Goal: Task Accomplishment & Management: Manage account settings

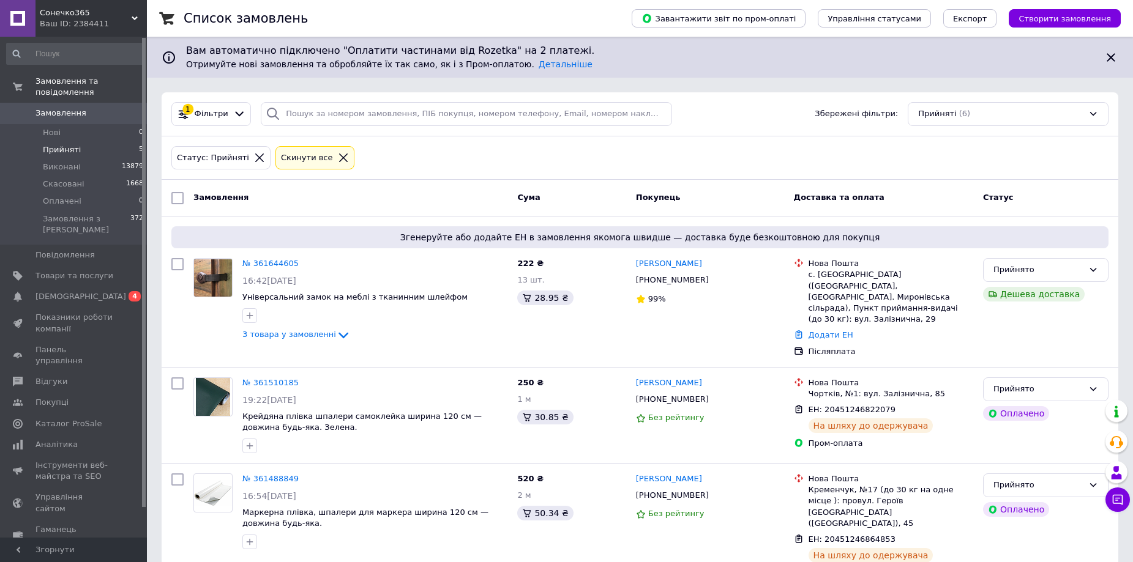
click at [47, 144] on span "Прийняті" at bounding box center [62, 149] width 38 height 11
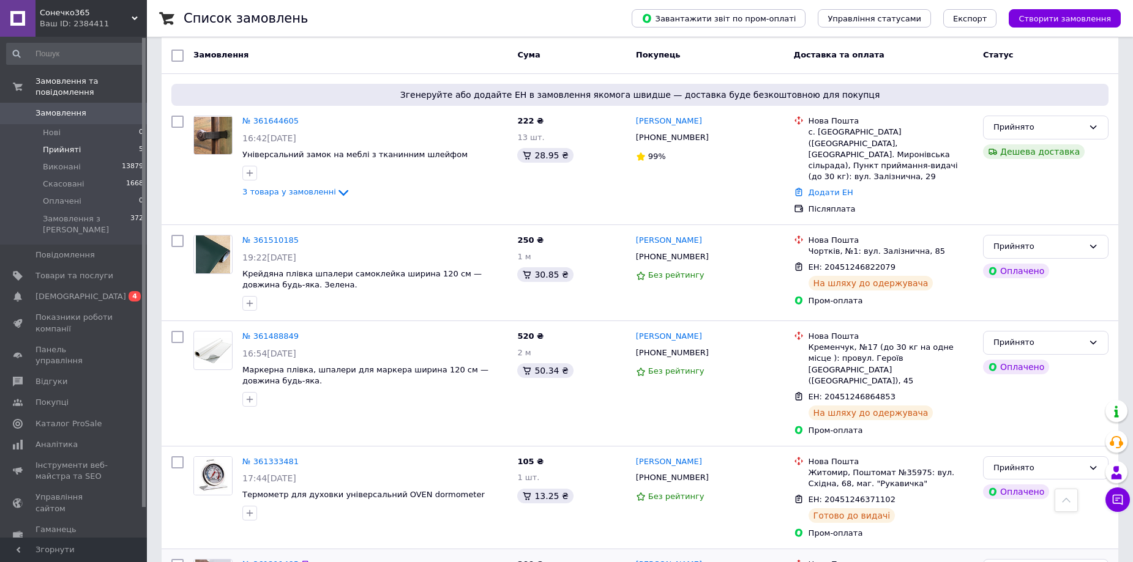
scroll to position [56, 0]
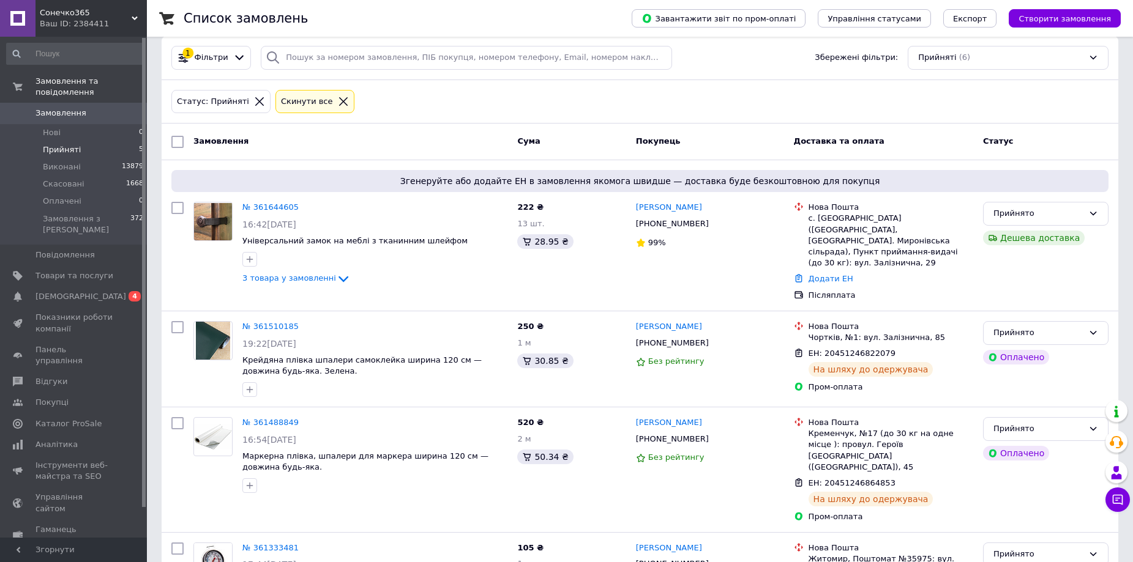
click at [53, 108] on span "Замовлення" at bounding box center [60, 113] width 51 height 11
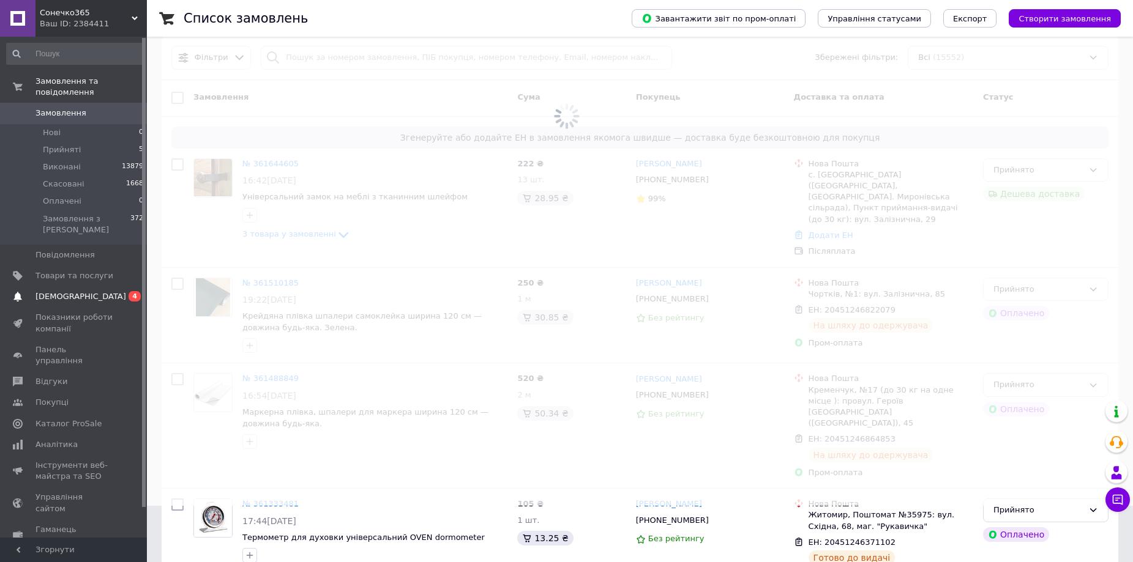
click at [67, 291] on span "[DEMOGRAPHIC_DATA]" at bounding box center [80, 296] width 91 height 11
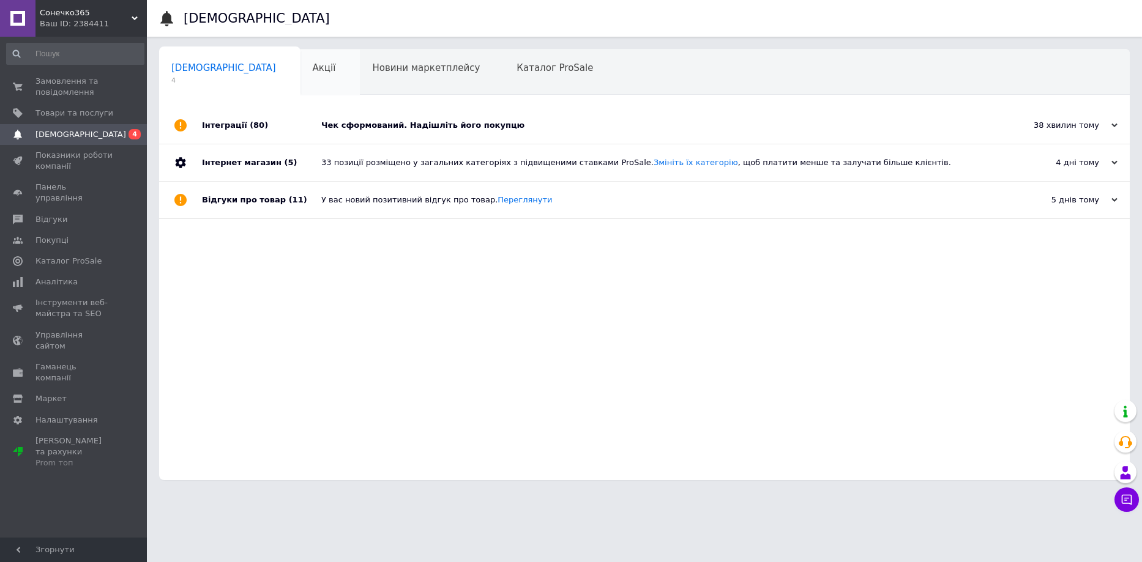
click at [313, 72] on span "Акції" at bounding box center [324, 67] width 23 height 11
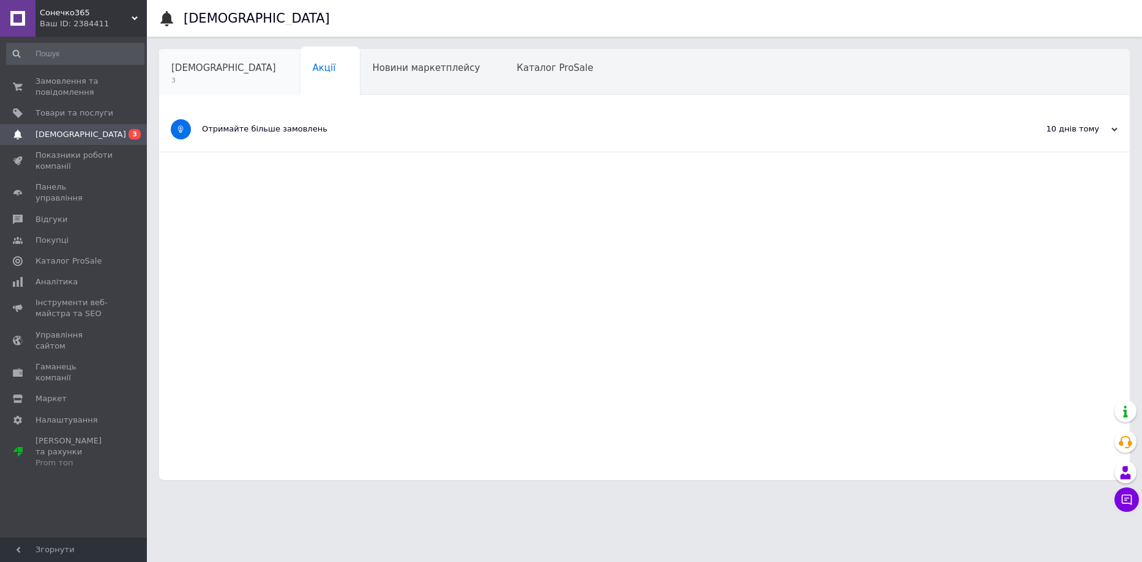
click at [223, 78] on div "[DEMOGRAPHIC_DATA] 3" at bounding box center [229, 73] width 141 height 47
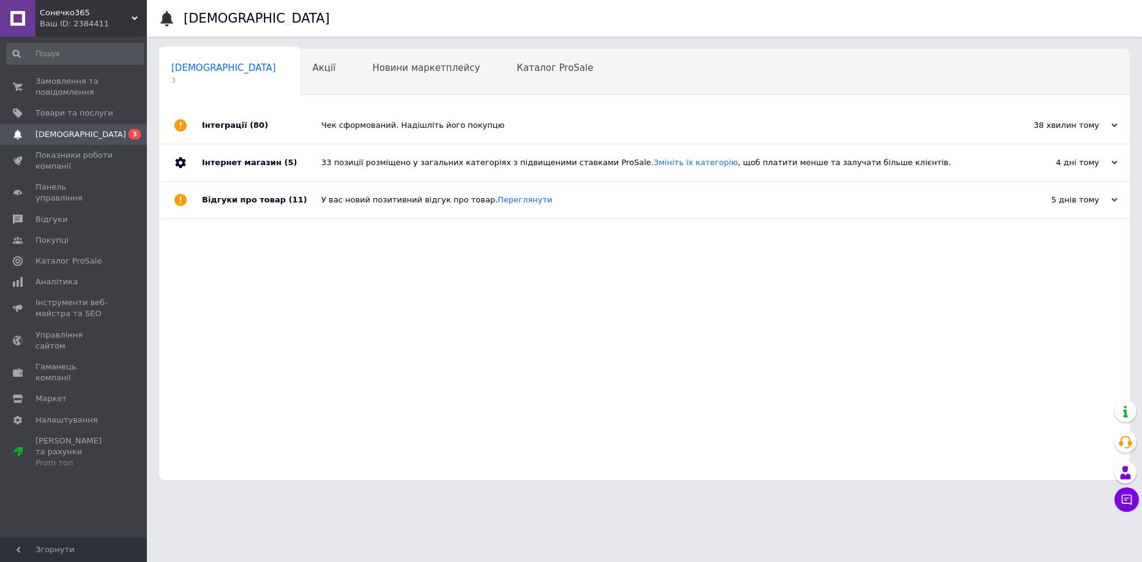
click at [495, 129] on div "Чек сформований. Надішліть його покупцю" at bounding box center [658, 125] width 674 height 11
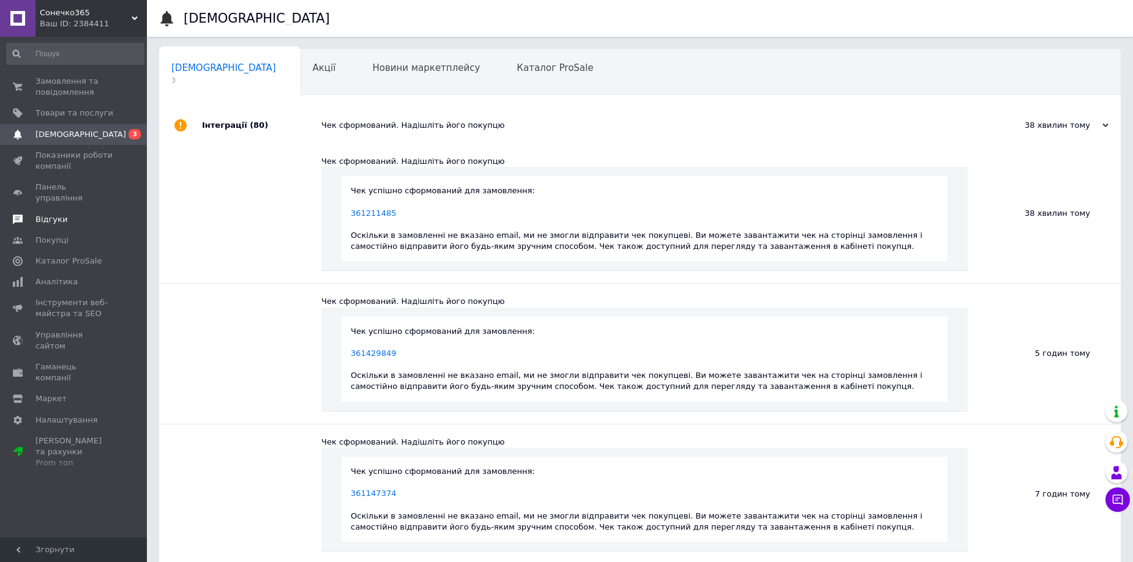
click at [70, 214] on span "Відгуки" at bounding box center [74, 219] width 78 height 11
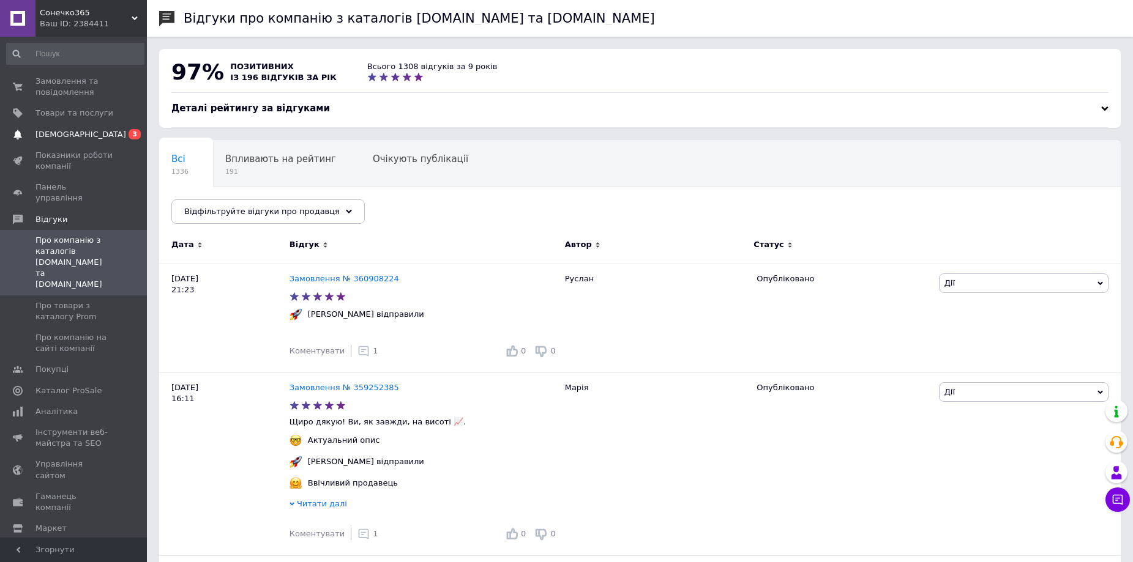
click at [57, 132] on span "[DEMOGRAPHIC_DATA]" at bounding box center [80, 134] width 91 height 11
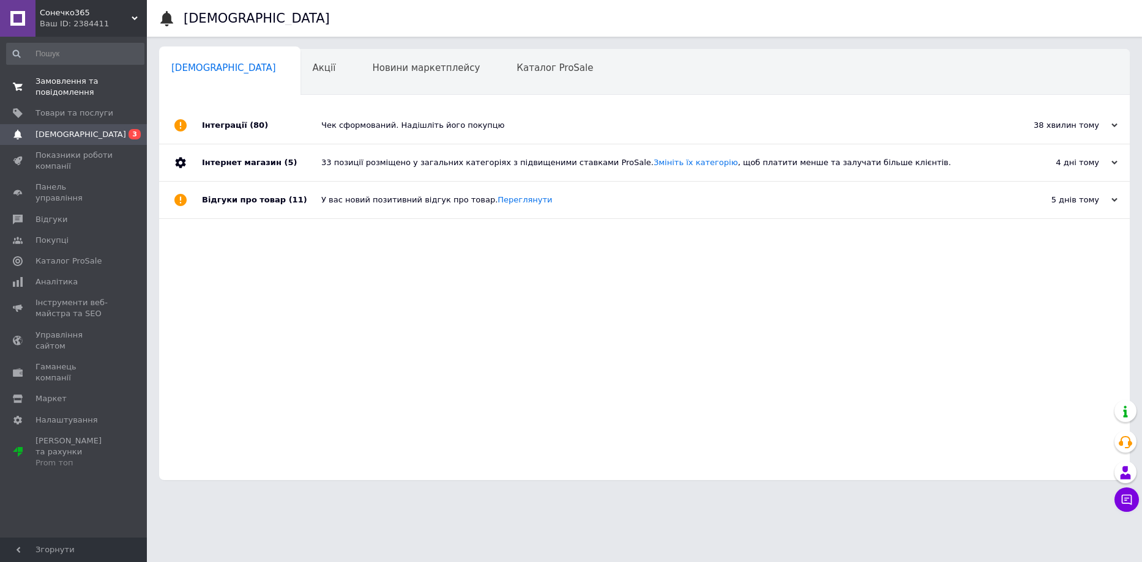
click at [61, 80] on span "Замовлення та повідомлення" at bounding box center [74, 87] width 78 height 22
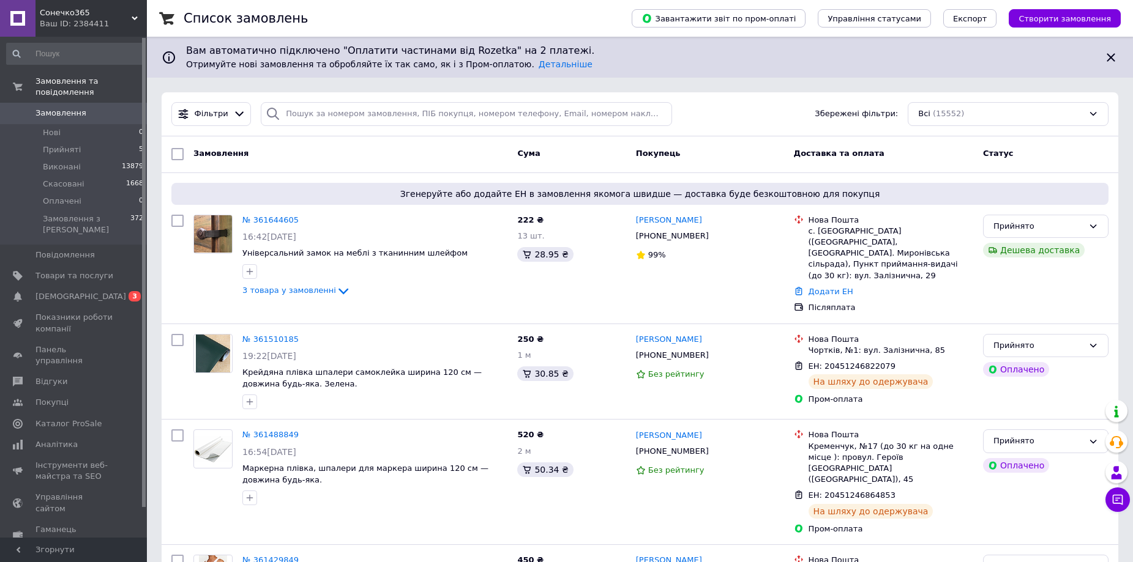
click at [54, 103] on link "Замовлення 0" at bounding box center [75, 113] width 151 height 21
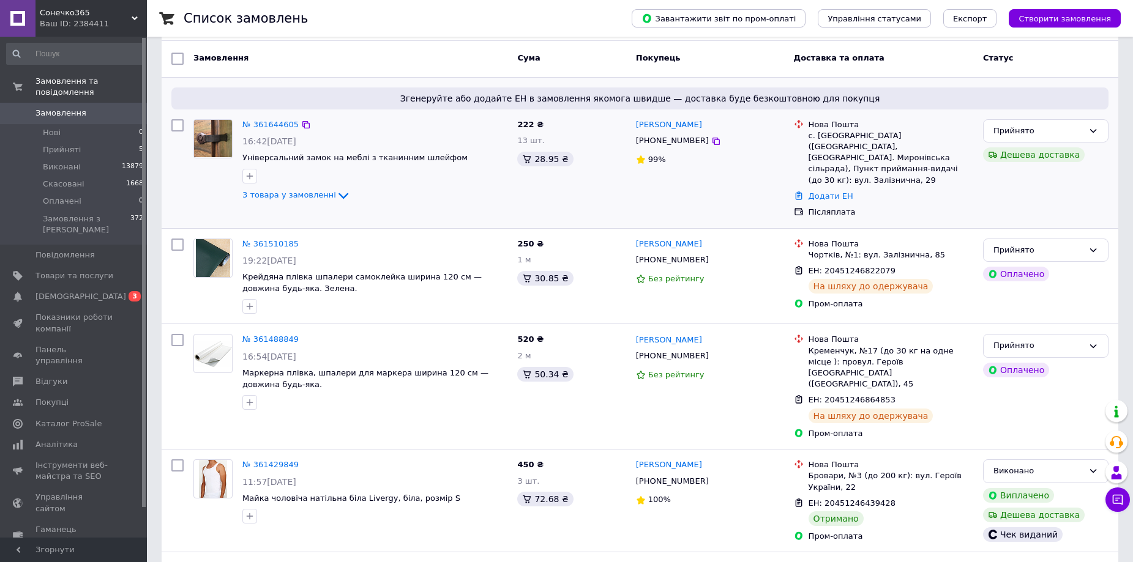
scroll to position [122, 0]
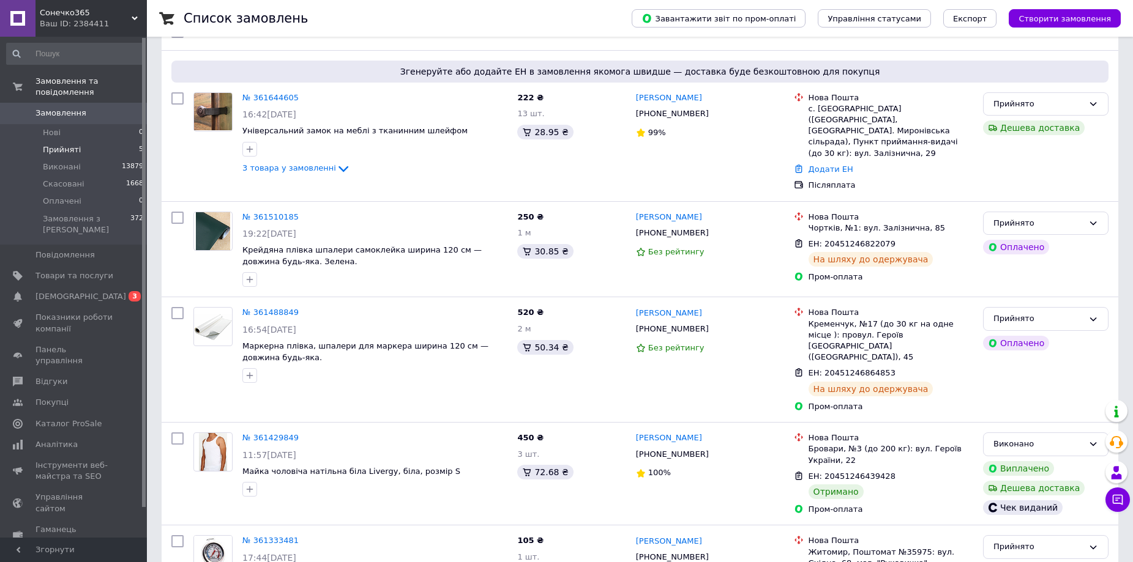
click at [72, 144] on span "Прийняті" at bounding box center [62, 149] width 38 height 11
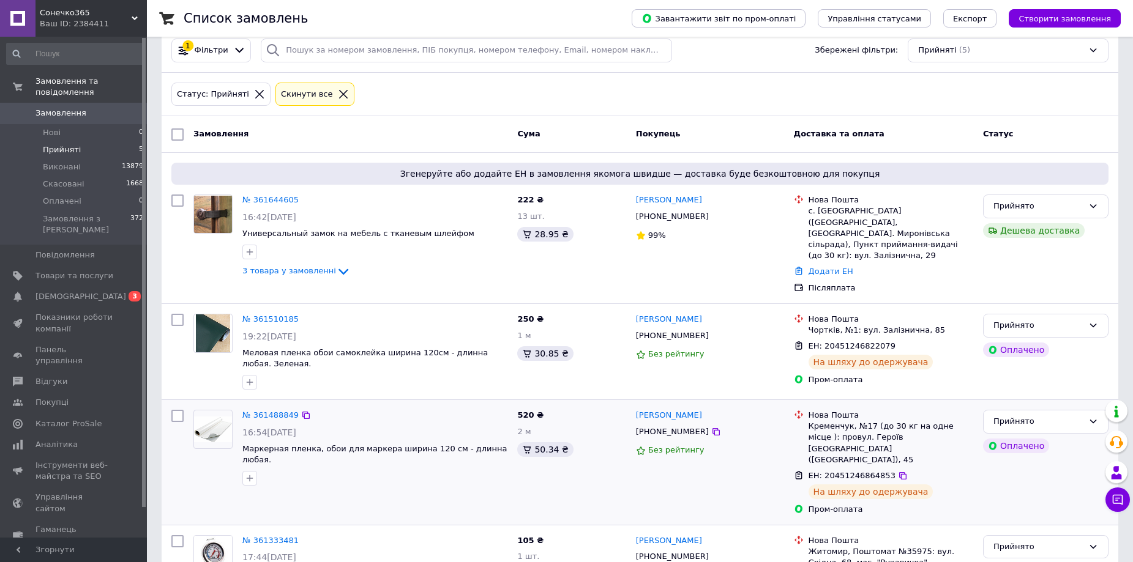
scroll to position [184, 0]
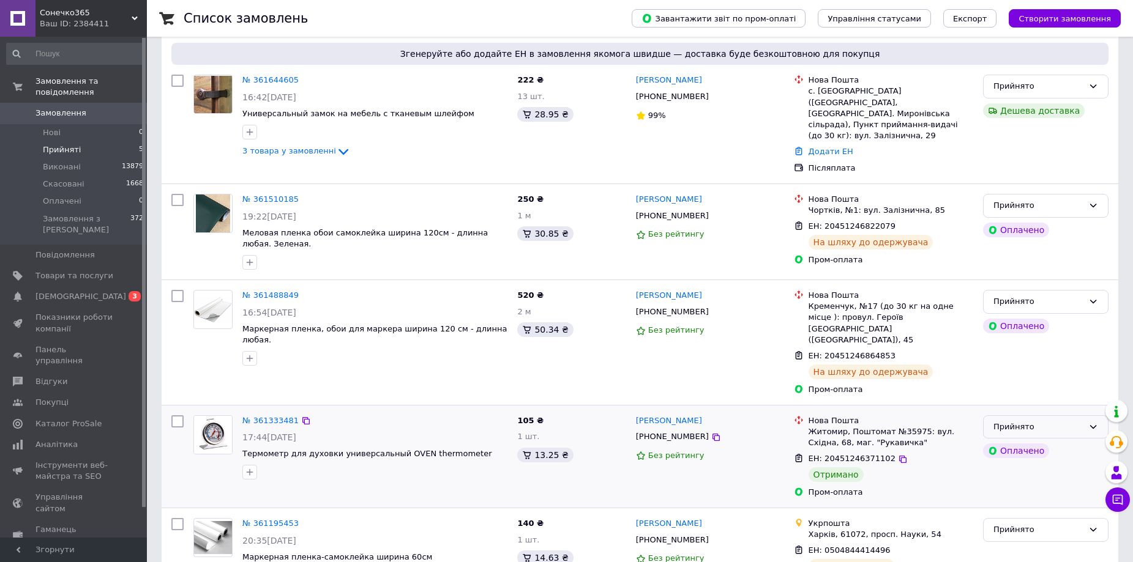
click at [1093, 422] on icon at bounding box center [1093, 427] width 10 height 10
click at [1043, 441] on li "Виконано" at bounding box center [1046, 452] width 124 height 23
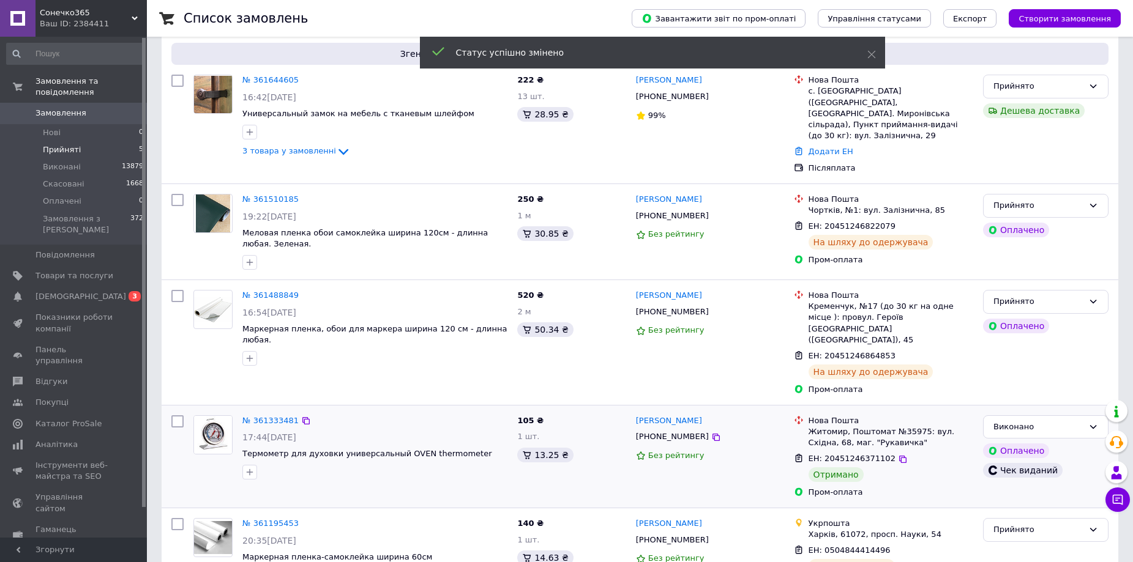
click at [58, 144] on span "Прийняті" at bounding box center [62, 149] width 38 height 11
